Goal: Information Seeking & Learning: Learn about a topic

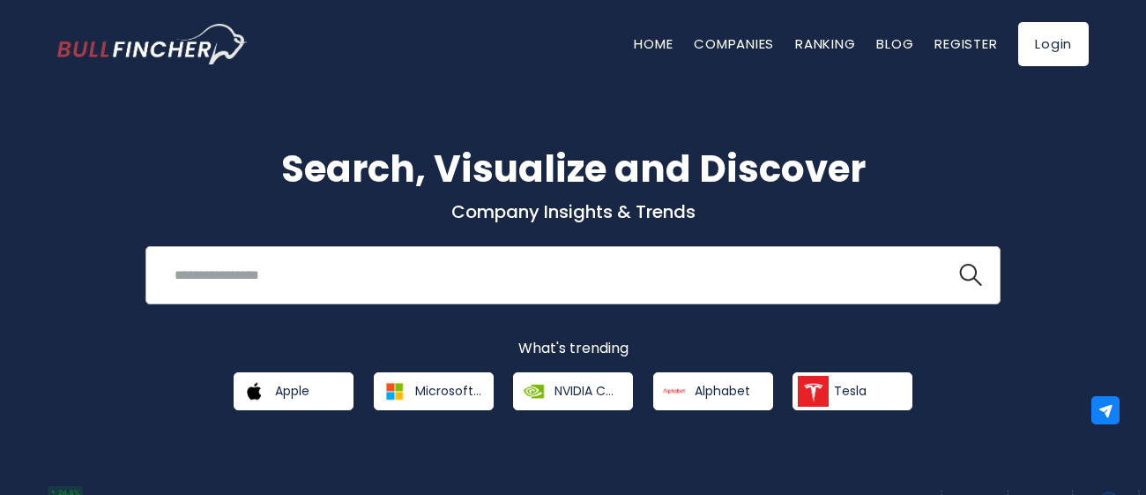
click at [195, 262] on input "search" at bounding box center [551, 274] width 774 height 33
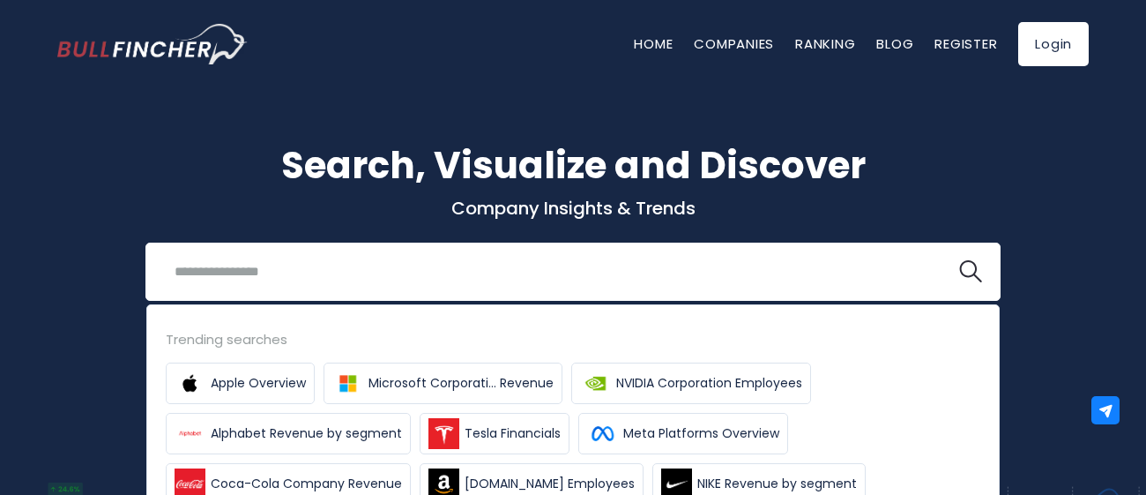
scroll to position [5, 0]
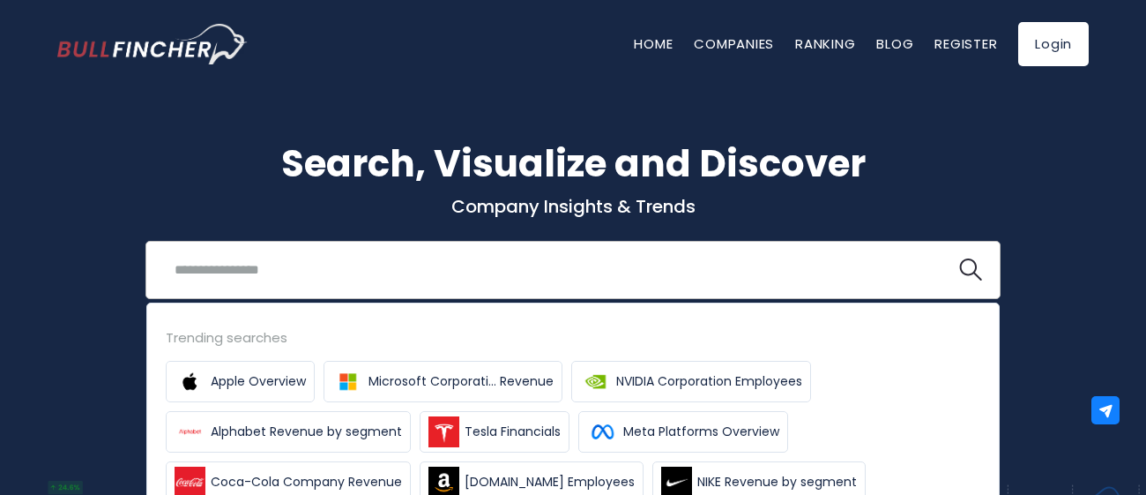
click at [188, 241] on div "Recent searches Trending searches Apple Overview" at bounding box center [573, 270] width 855 height 58
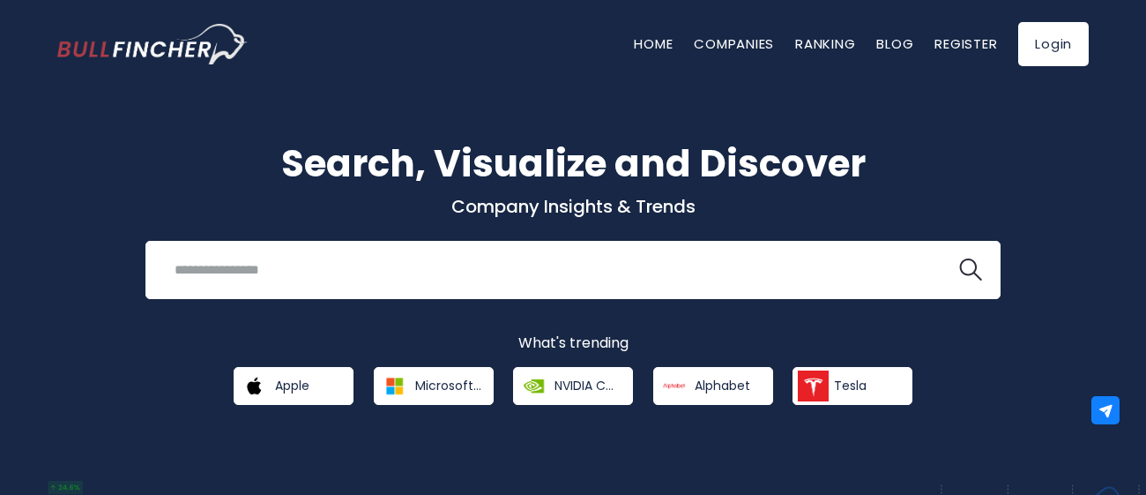
scroll to position [14, 0]
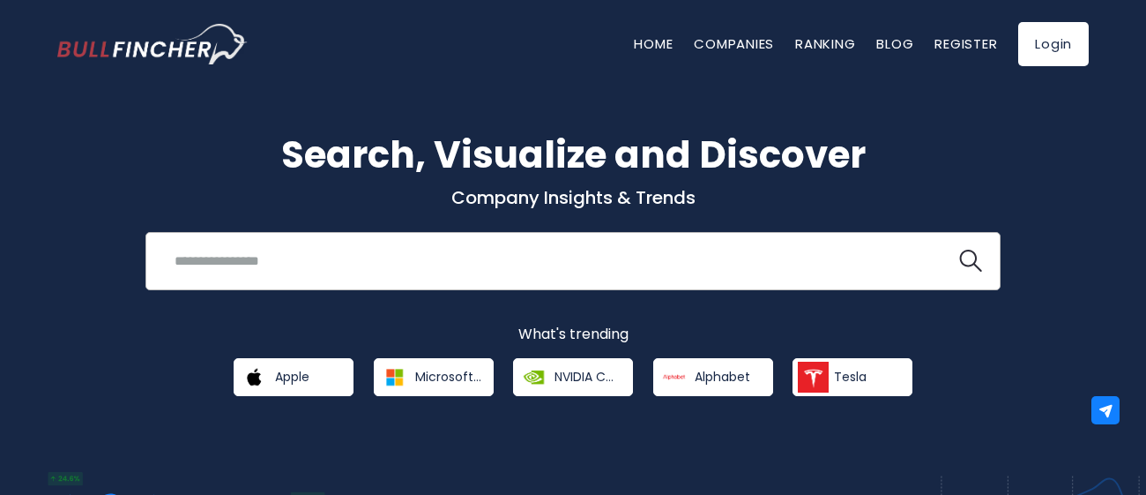
click at [395, 268] on input "search" at bounding box center [551, 260] width 774 height 33
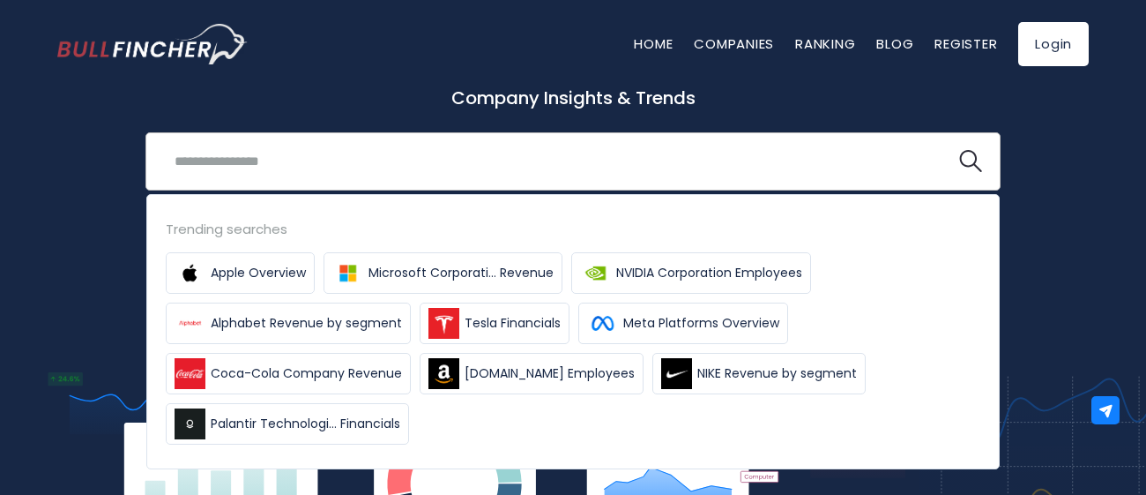
scroll to position [122, 0]
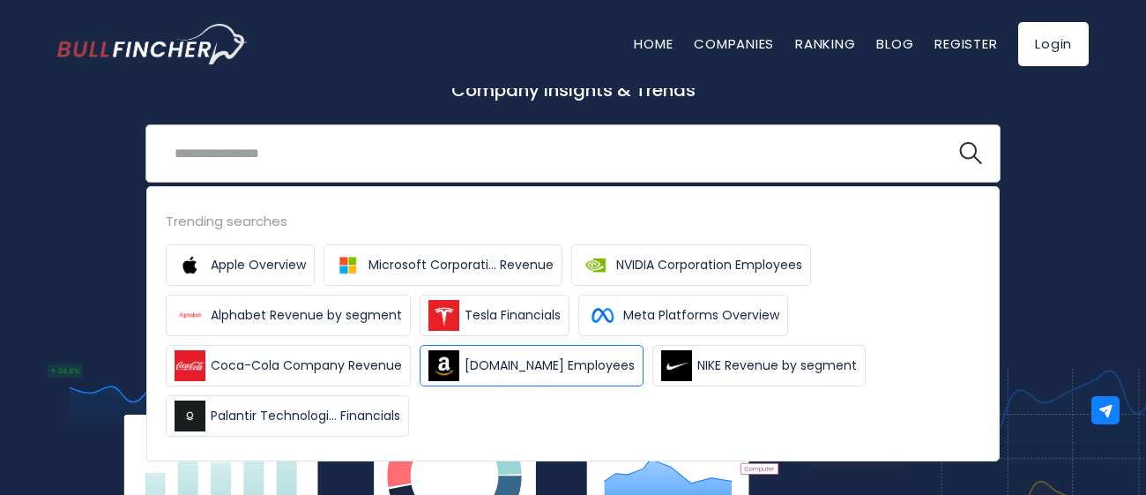
click at [515, 372] on span "Amazon.com Employees" at bounding box center [550, 365] width 170 height 19
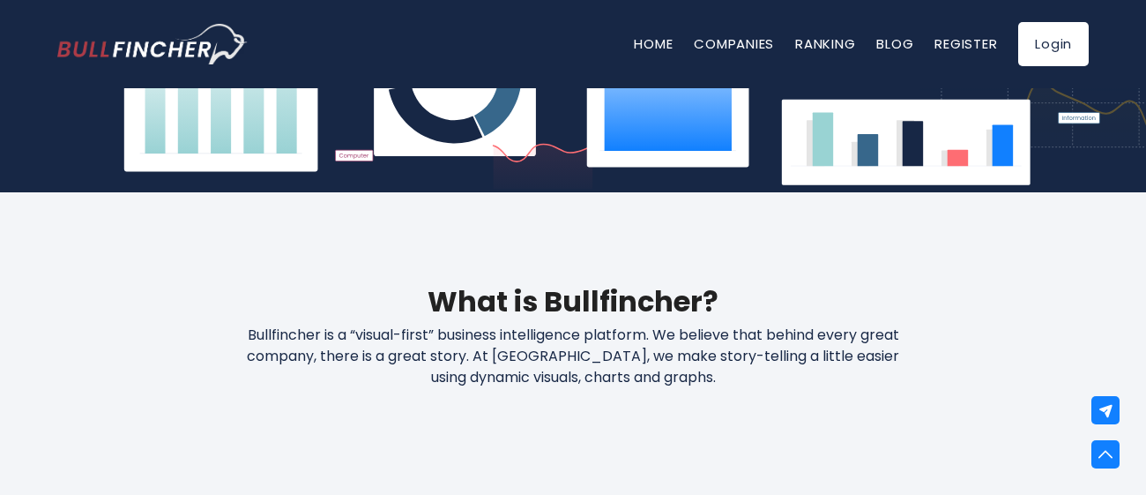
scroll to position [590, 0]
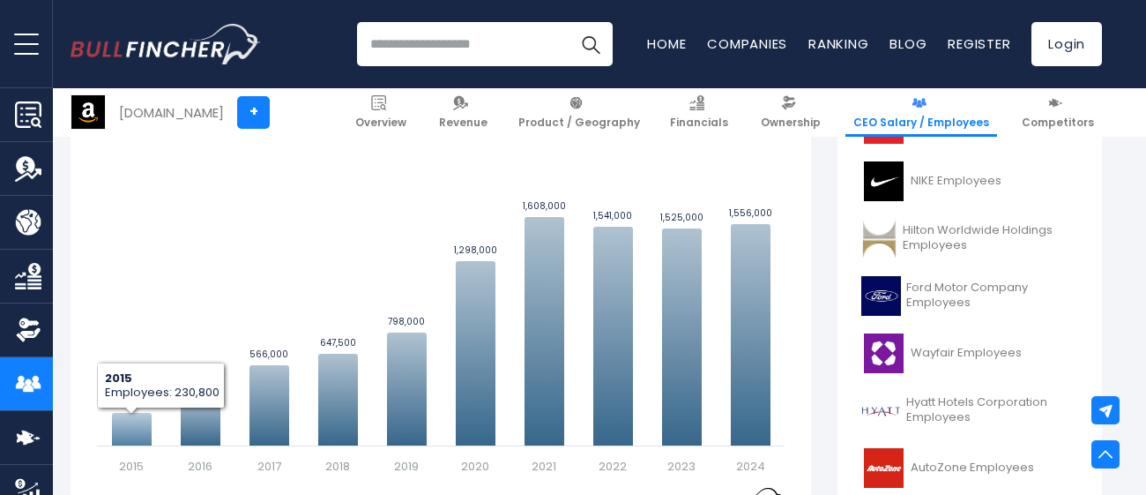
scroll to position [552, 0]
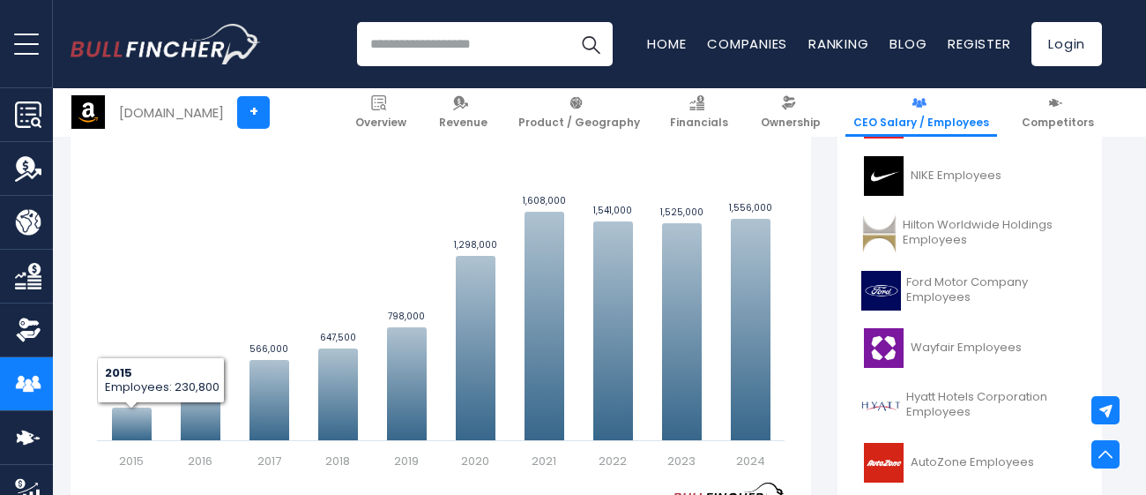
click at [41, 434] on link "Competitors" at bounding box center [26, 437] width 53 height 53
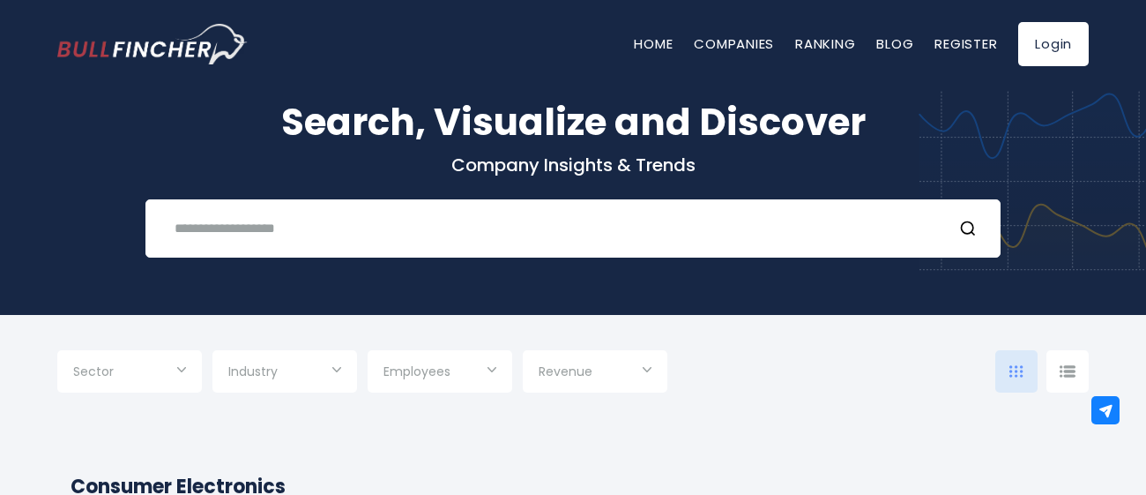
scroll to position [134, 0]
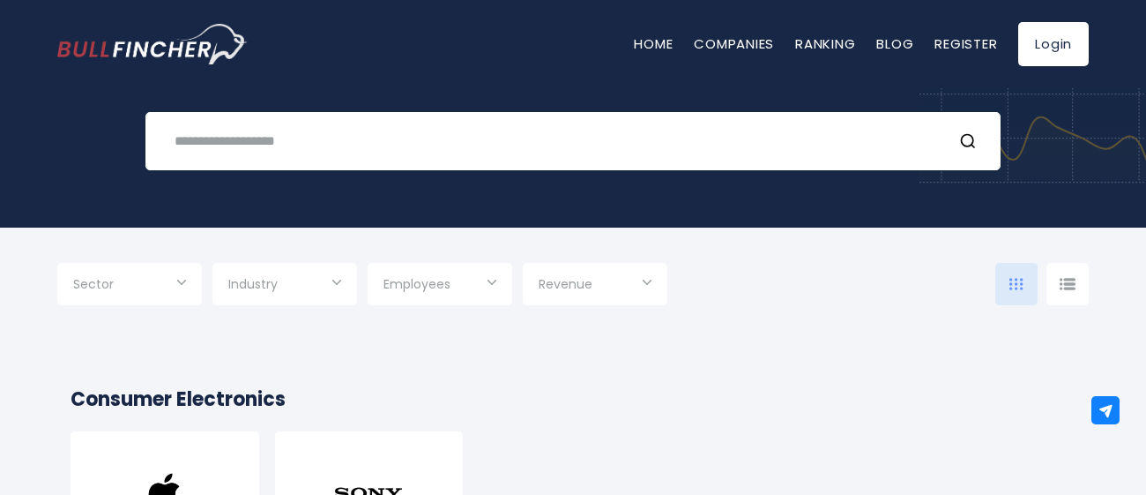
click at [177, 272] on input "Selection" at bounding box center [129, 286] width 113 height 32
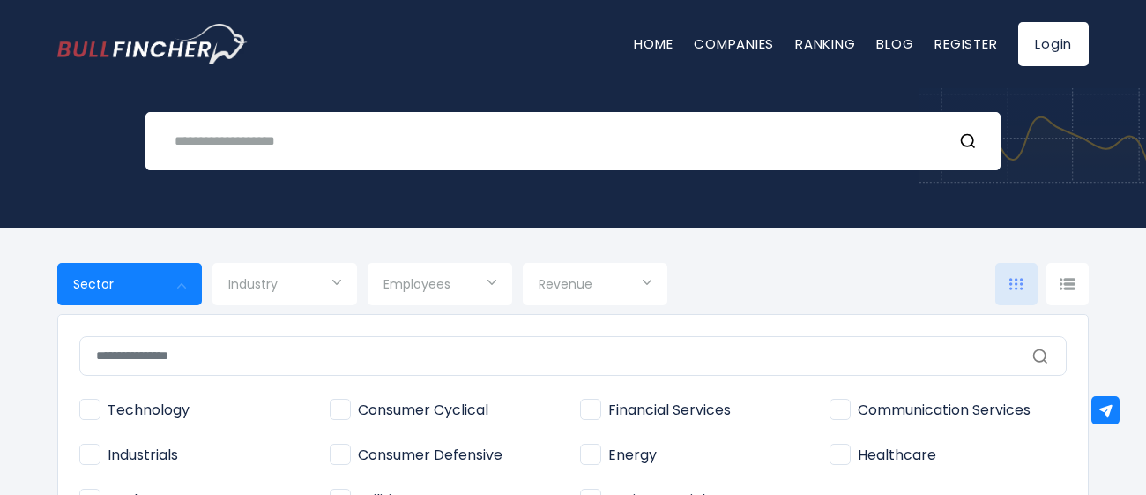
click at [177, 272] on div at bounding box center [573, 247] width 1146 height 495
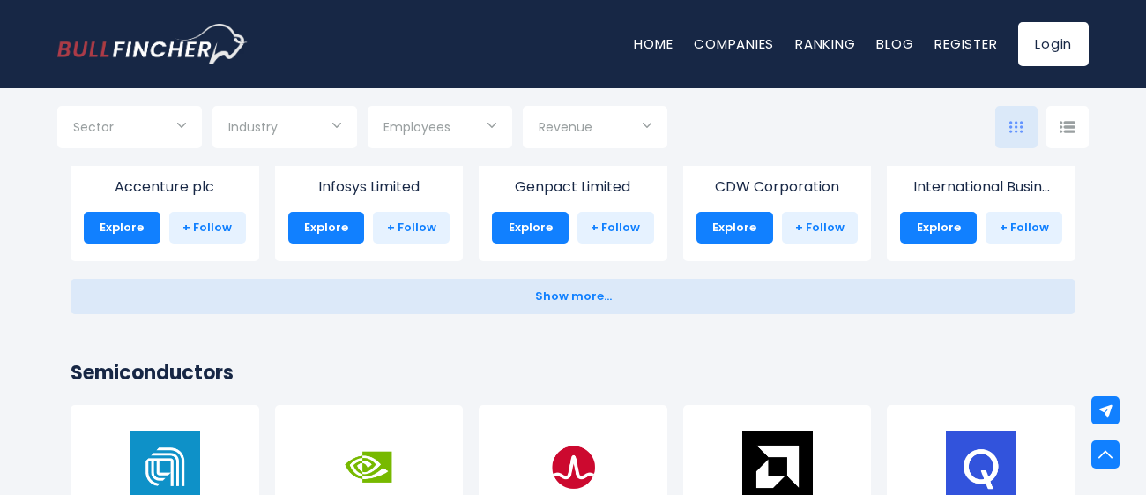
scroll to position [0, 0]
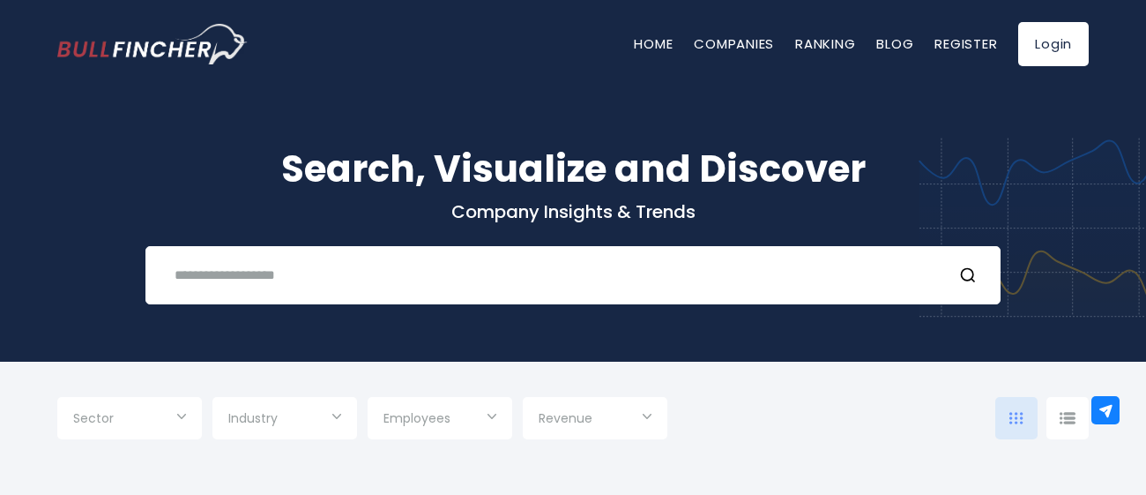
click at [587, 282] on input "text" at bounding box center [551, 274] width 774 height 33
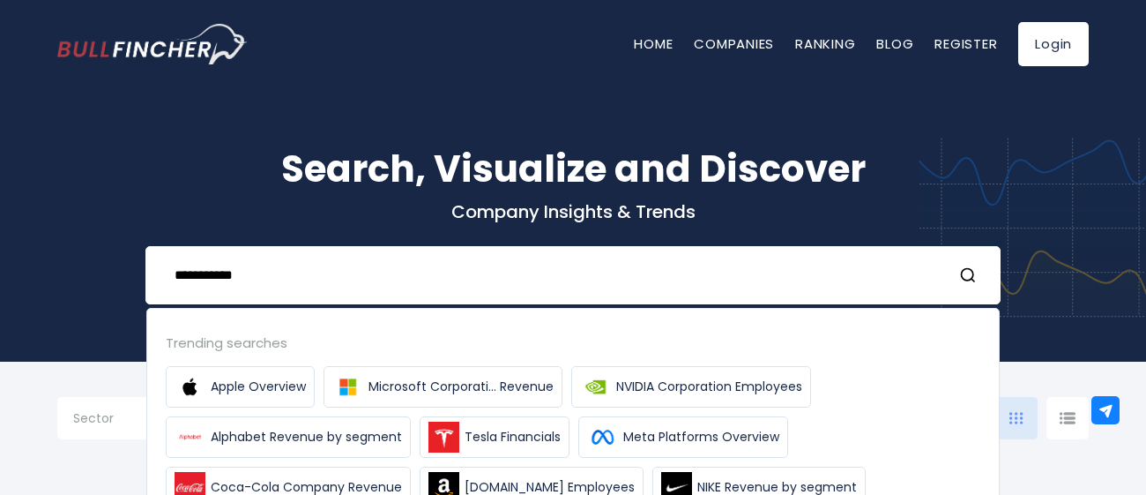
type input "**********"
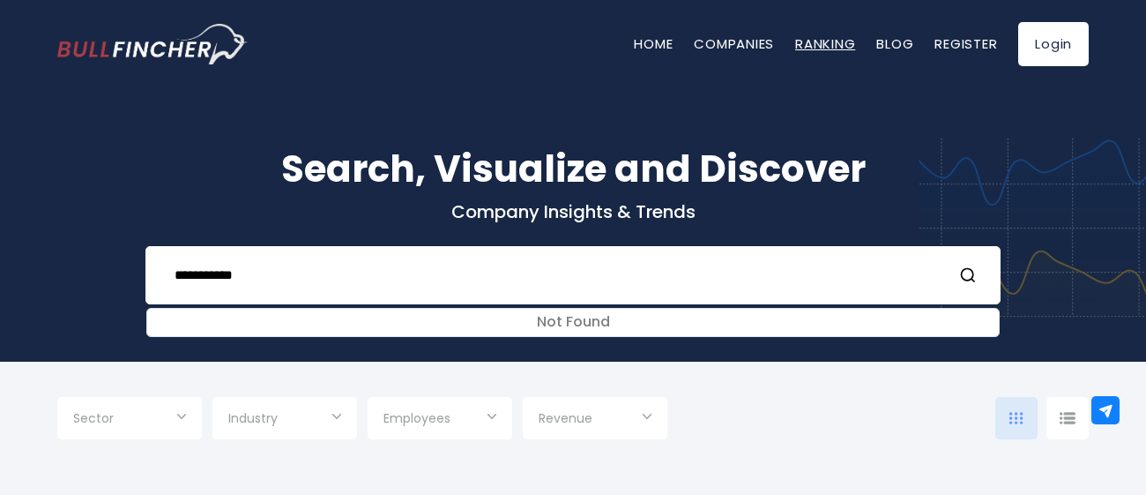
click at [804, 53] on link "Ranking" at bounding box center [825, 43] width 60 height 19
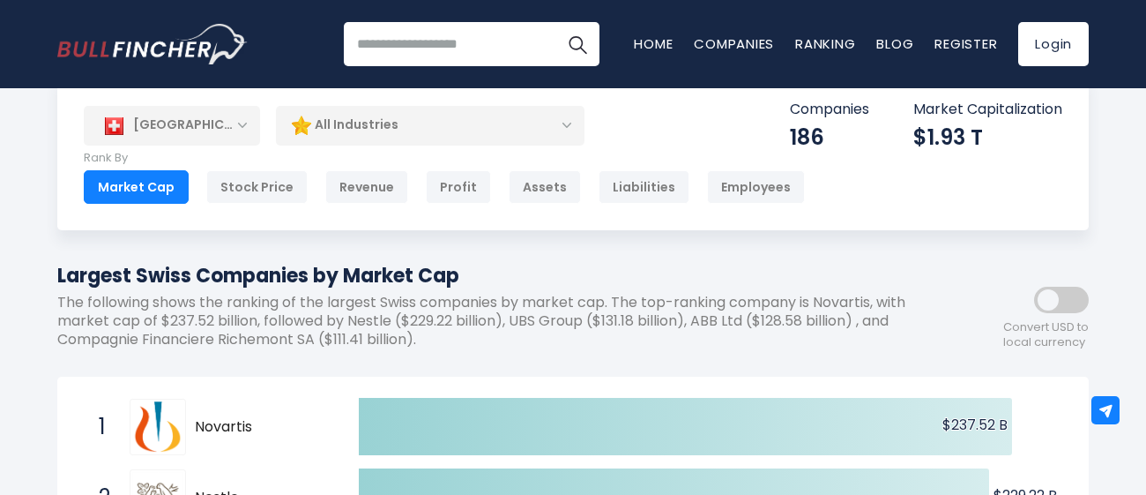
scroll to position [41, 0]
click at [1051, 302] on span at bounding box center [1061, 300] width 55 height 26
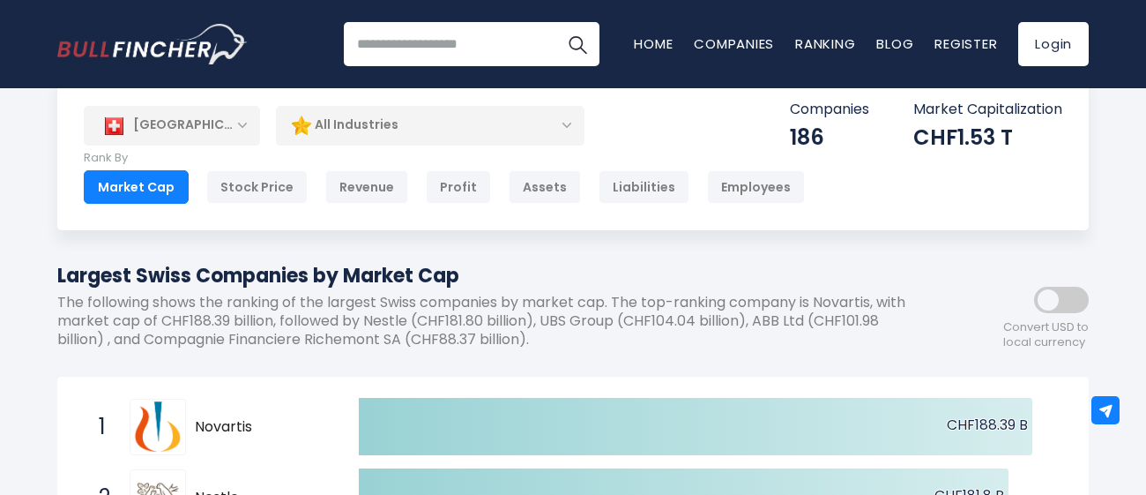
click at [1051, 302] on span at bounding box center [1061, 300] width 55 height 26
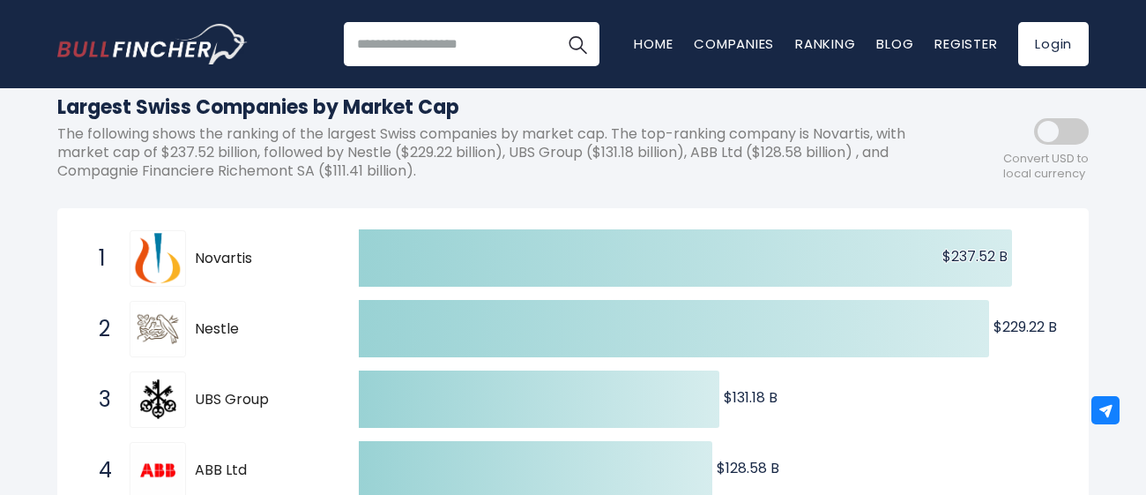
scroll to position [212, 0]
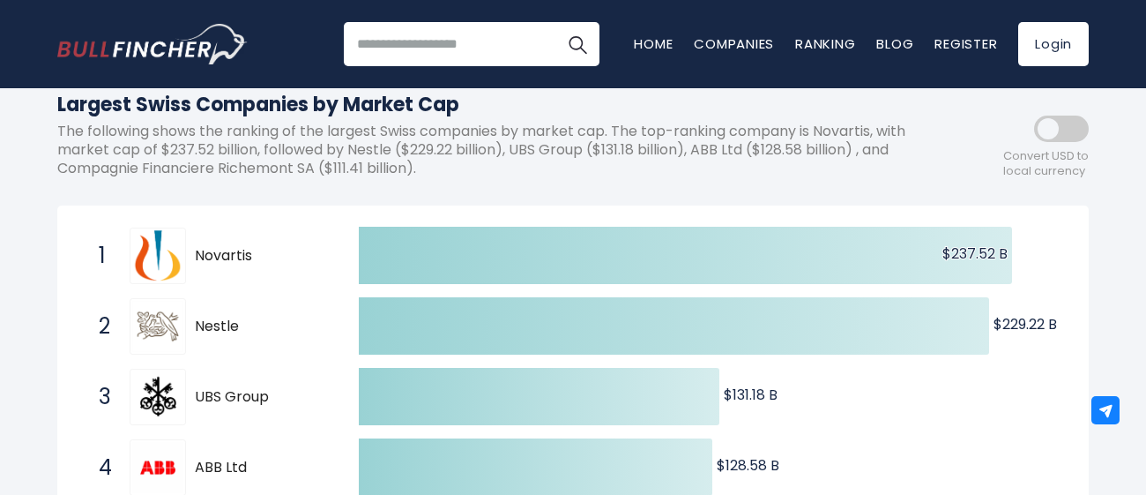
drag, startPoint x: 259, startPoint y: 268, endPoint x: 198, endPoint y: 254, distance: 63.3
click at [198, 254] on div "1 Novartis NVS" at bounding box center [209, 256] width 238 height 56
drag, startPoint x: 198, startPoint y: 254, endPoint x: 267, endPoint y: 259, distance: 69.9
click at [267, 259] on span "Novartis" at bounding box center [261, 256] width 133 height 19
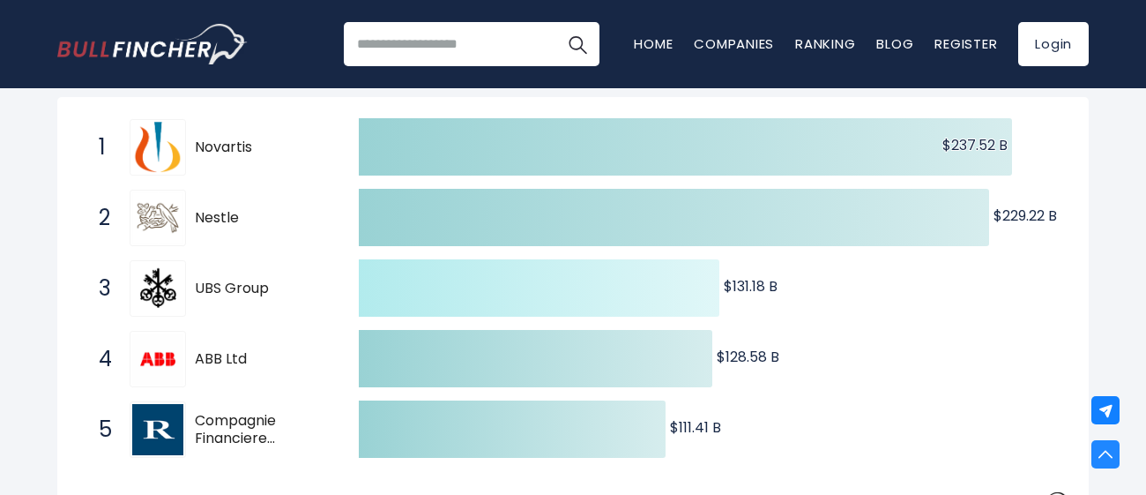
scroll to position [289, 0]
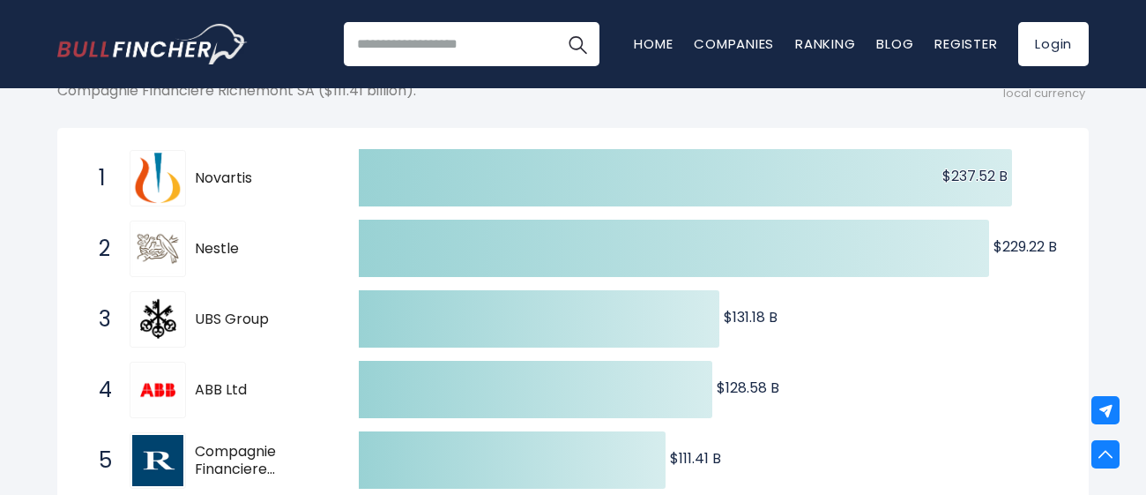
drag, startPoint x: 1004, startPoint y: 173, endPoint x: 862, endPoint y: 131, distance: 149.0
click at [862, 131] on div "Created with Highcharts 12.1.2 $237.52 B ​ $237.52 B $229.22 B ​ $229.22 B $131…" at bounding box center [573, 345] width 1032 height 434
